Goal: Task Accomplishment & Management: Use online tool/utility

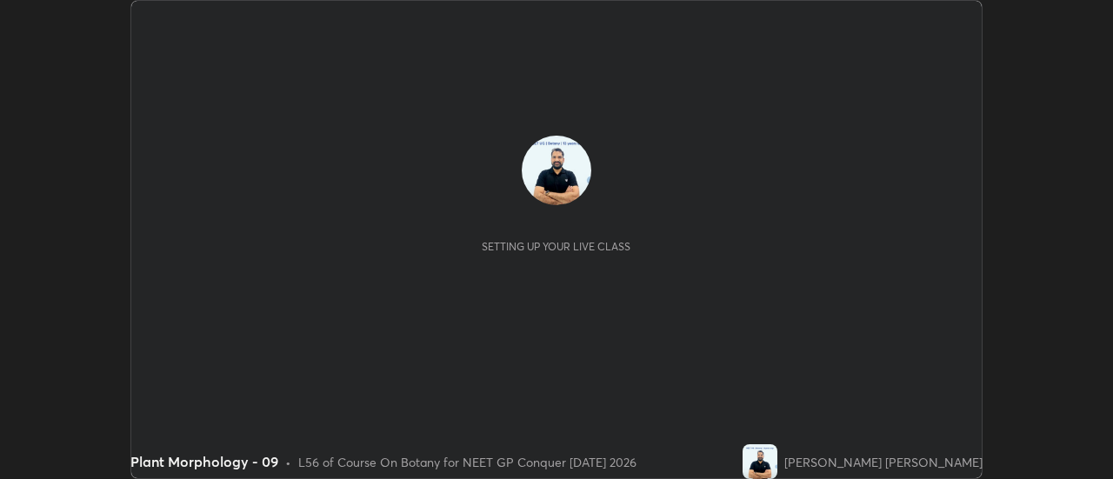
scroll to position [479, 1113]
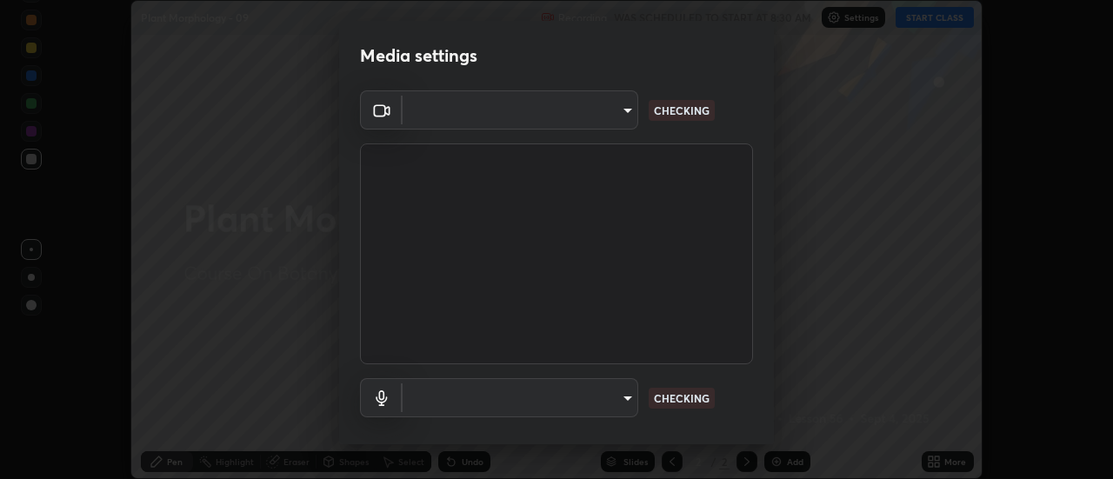
type input "6b20510400c661f13905172a847429c82f5b2d511b6c6cd18f7fa83b3b8a252b"
type input "be24b46b5306dd3cb09223510329f6d8cf999d04b0cadf68124d301f0b41d65b"
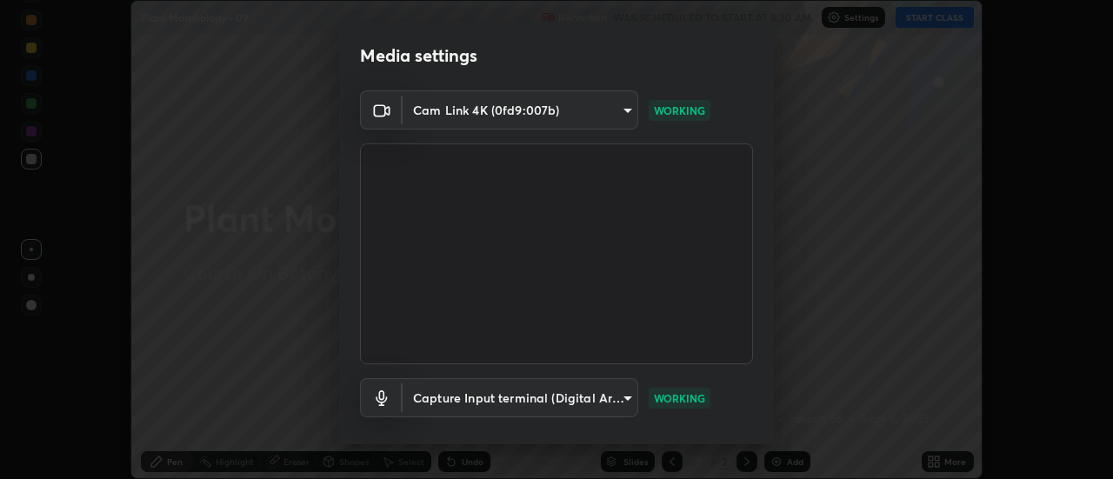
scroll to position [91, 0]
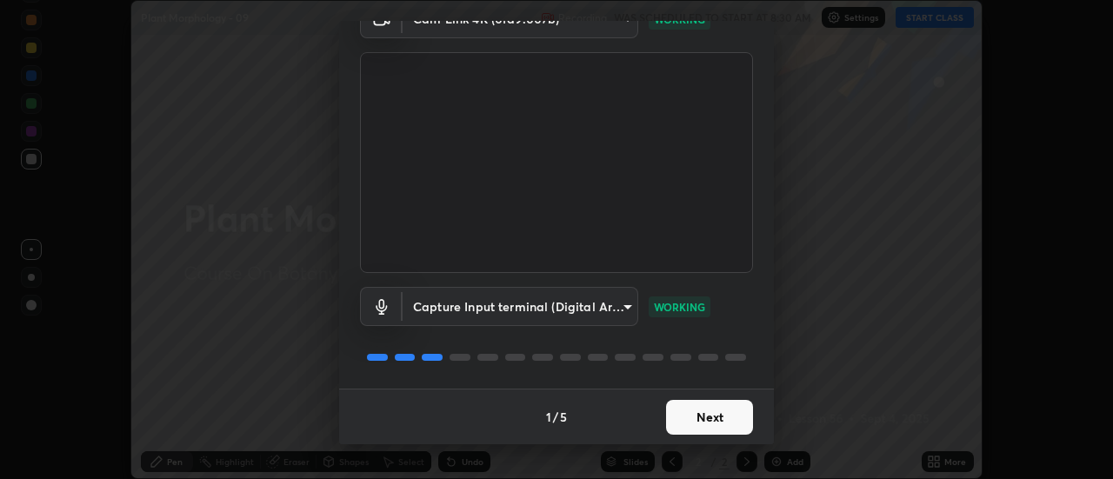
click at [706, 414] on button "Next" at bounding box center [709, 417] width 87 height 35
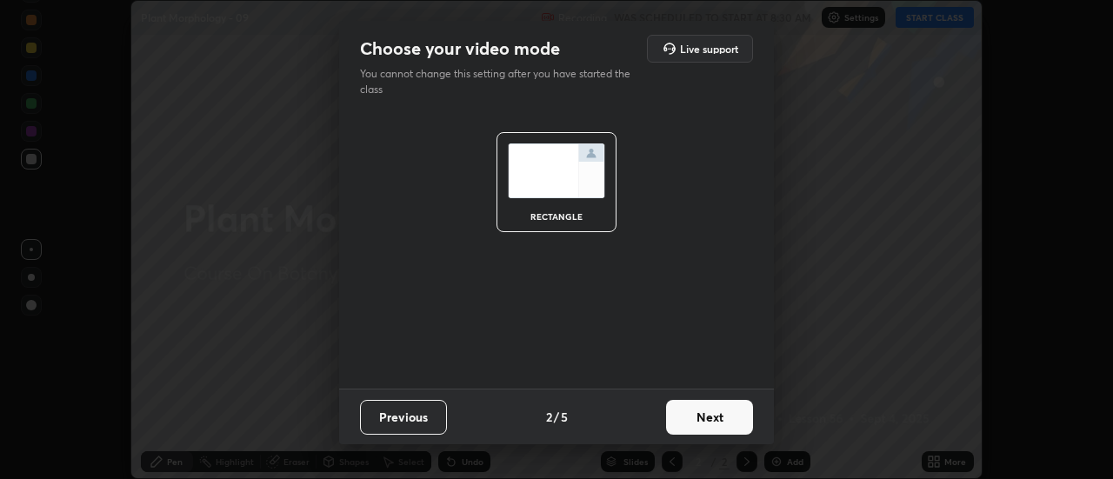
click at [715, 417] on button "Next" at bounding box center [709, 417] width 87 height 35
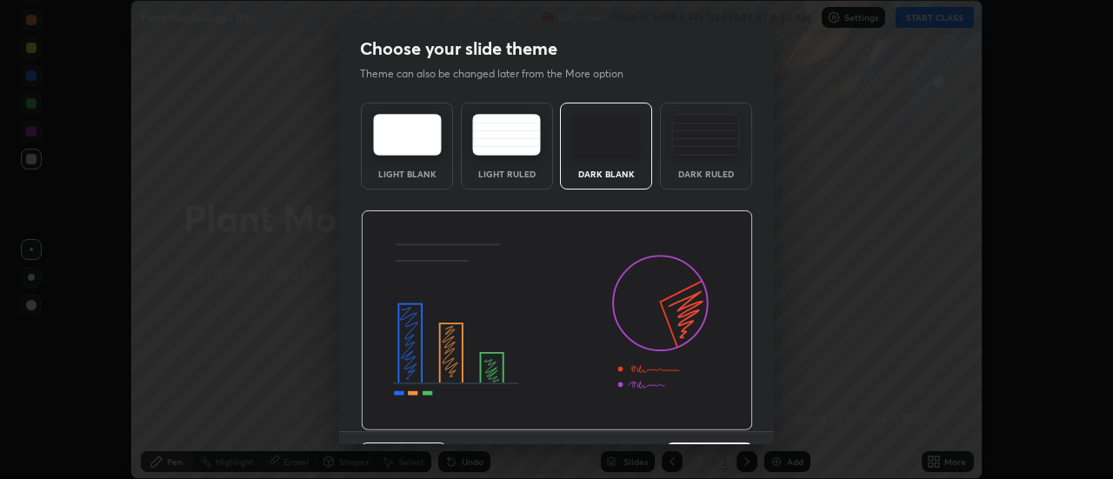
scroll to position [43, 0]
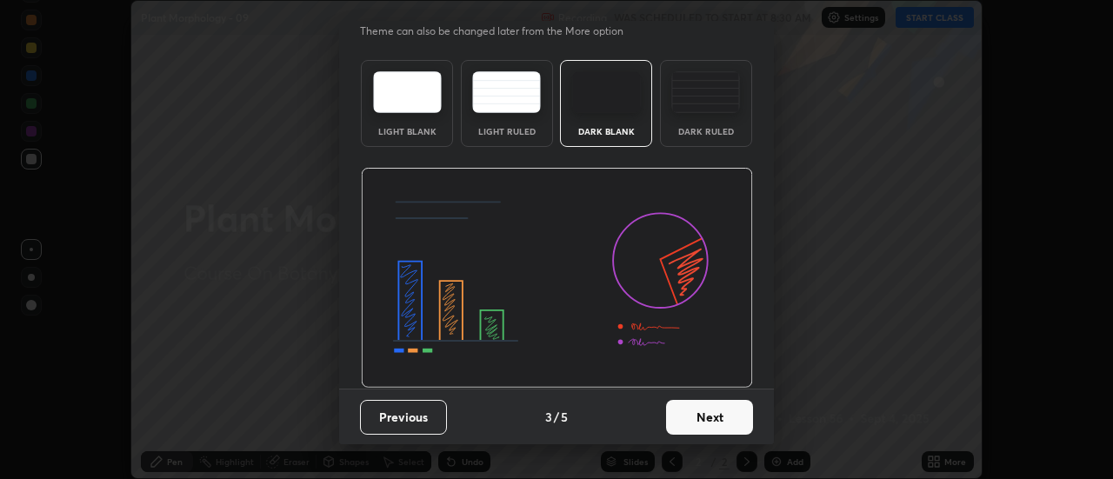
click at [708, 422] on button "Next" at bounding box center [709, 417] width 87 height 35
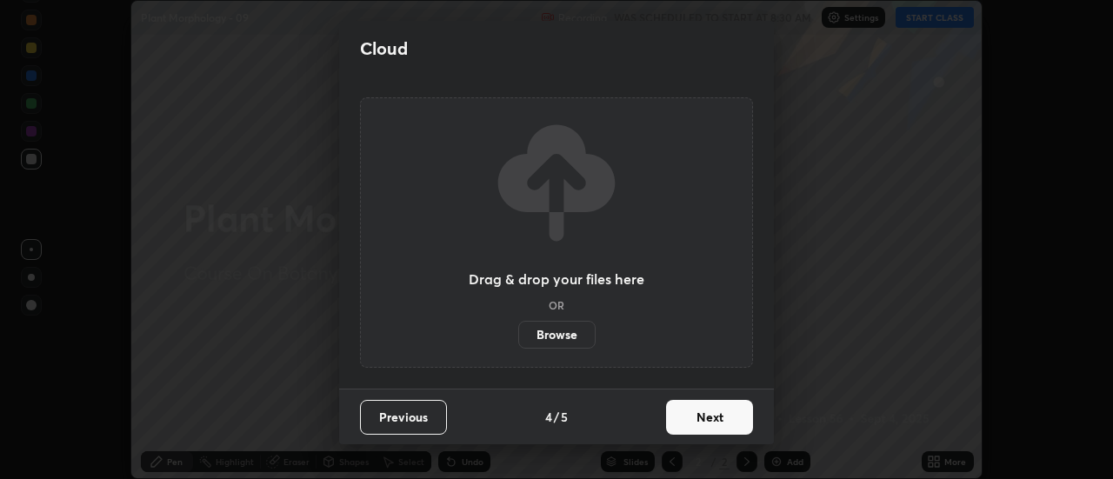
scroll to position [0, 0]
click at [717, 424] on button "Next" at bounding box center [709, 417] width 87 height 35
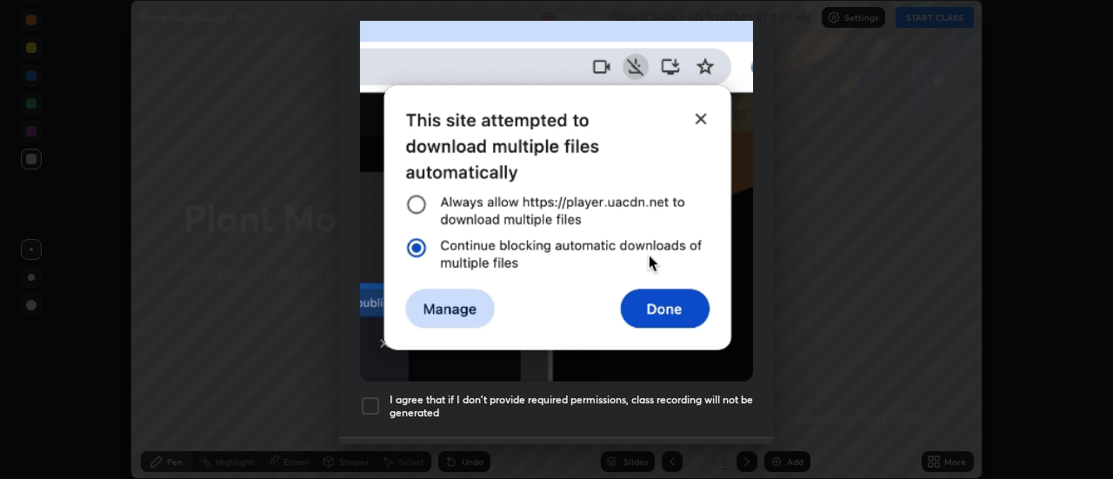
scroll to position [446, 0]
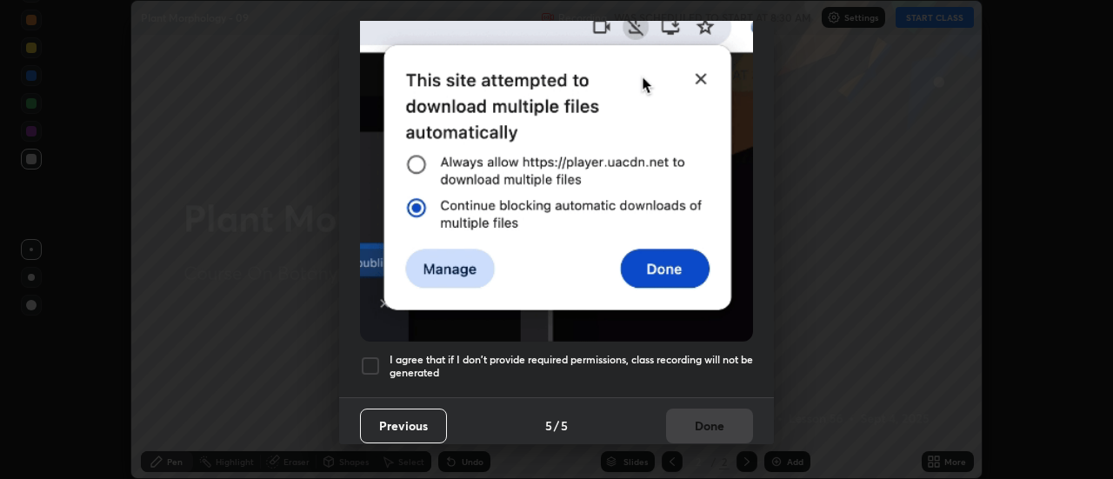
click at [368, 360] on div at bounding box center [370, 366] width 21 height 21
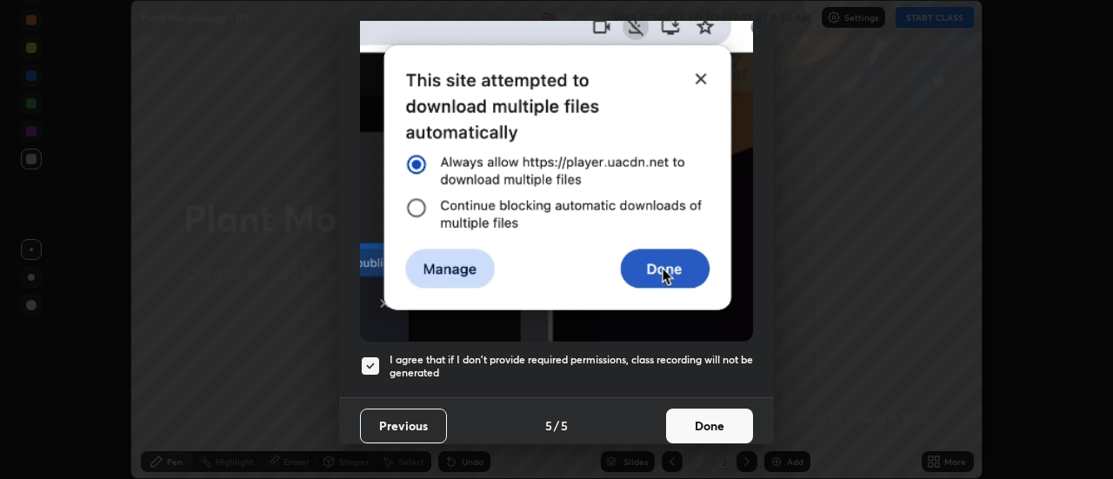
click at [694, 420] on button "Done" at bounding box center [709, 426] width 87 height 35
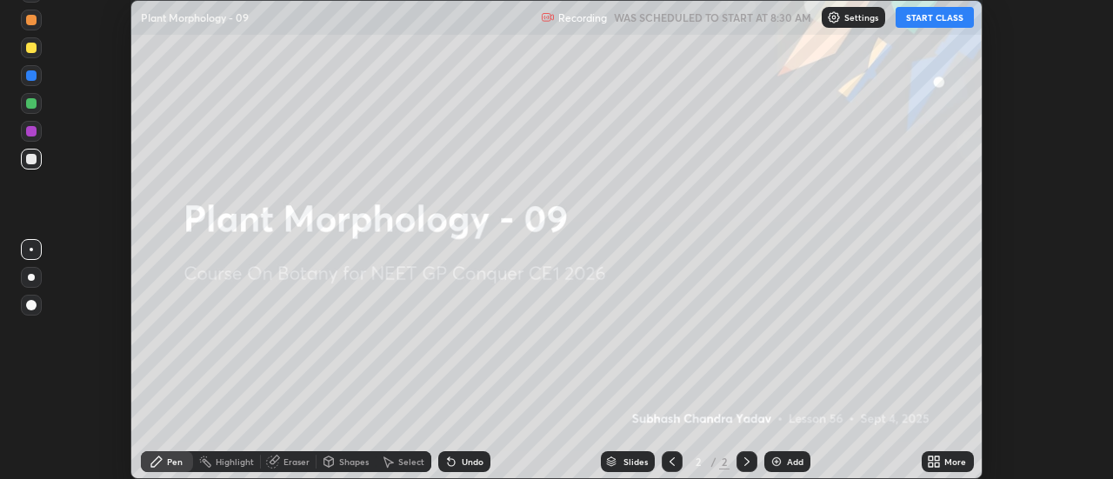
click at [938, 17] on button "START CLASS" at bounding box center [934, 17] width 78 height 21
click at [781, 458] on img at bounding box center [776, 462] width 14 height 14
